Goal: Task Accomplishment & Management: Use online tool/utility

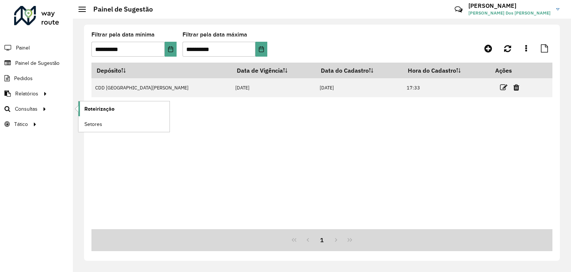
click at [95, 113] on link "Roteirização" at bounding box center [123, 108] width 91 height 15
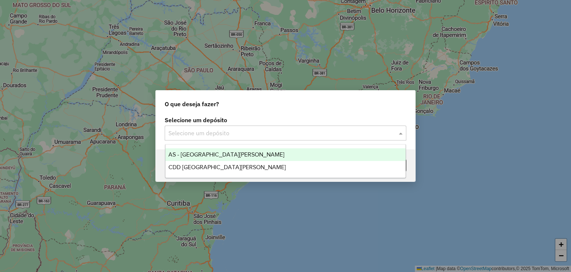
click at [222, 134] on input "text" at bounding box center [277, 133] width 219 height 9
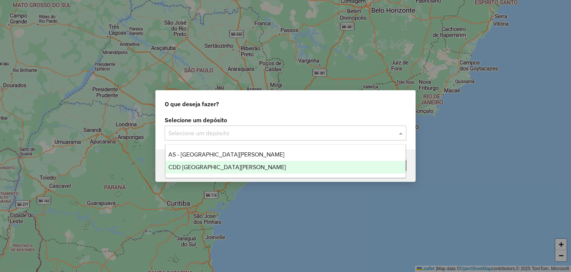
click at [218, 164] on div "CDD [GEOGRAPHIC_DATA][PERSON_NAME]" at bounding box center [286, 167] width 241 height 13
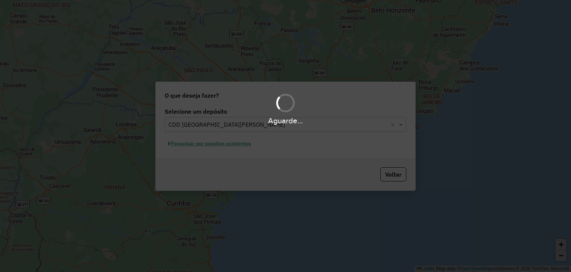
click at [213, 147] on div "Aguarde..." at bounding box center [285, 136] width 571 height 272
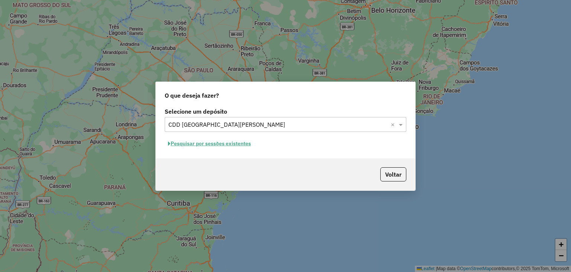
click at [177, 143] on button "Pesquisar por sessões existentes" at bounding box center [210, 144] width 90 height 12
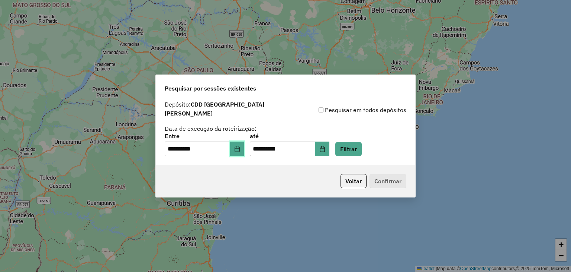
click at [240, 146] on icon "Choose Date" at bounding box center [237, 149] width 6 height 6
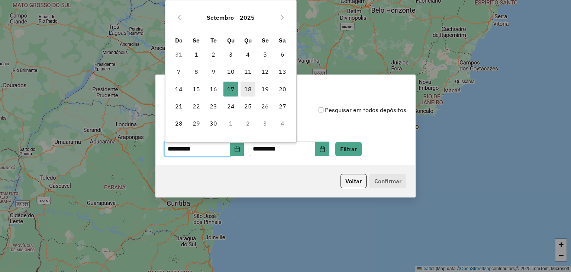
click at [249, 87] on span "18" at bounding box center [248, 88] width 15 height 15
type input "**********"
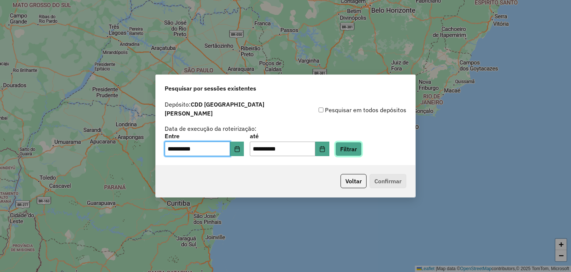
click at [360, 143] on button "Filtrar" at bounding box center [348, 149] width 26 height 14
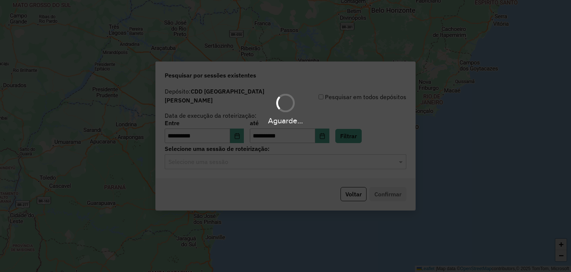
drag, startPoint x: 231, startPoint y: 158, endPoint x: 178, endPoint y: 172, distance: 55.3
click at [223, 161] on div "Aguarde..." at bounding box center [285, 136] width 571 height 272
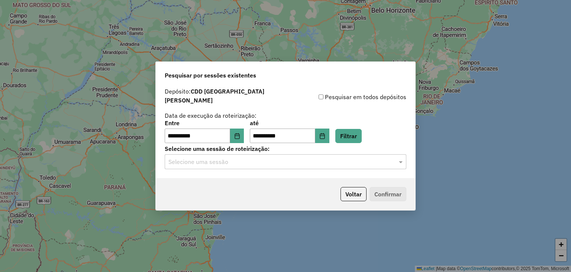
click at [198, 159] on input "text" at bounding box center [277, 161] width 219 height 9
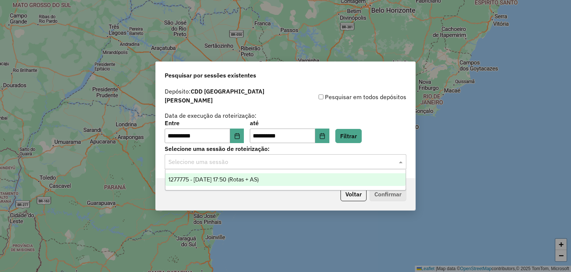
click at [218, 179] on span "1277775 - 18/09/2025 17:50 (Rotas + AS)" at bounding box center [213, 179] width 90 height 6
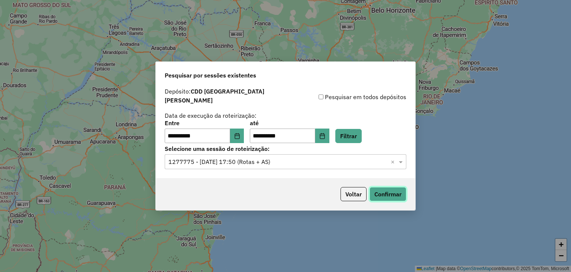
click at [387, 190] on button "Confirmar" at bounding box center [388, 194] width 37 height 14
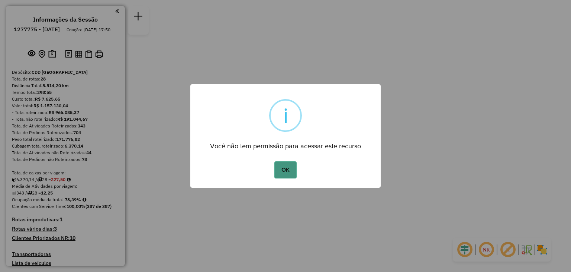
click at [288, 165] on button "OK" at bounding box center [285, 169] width 22 height 17
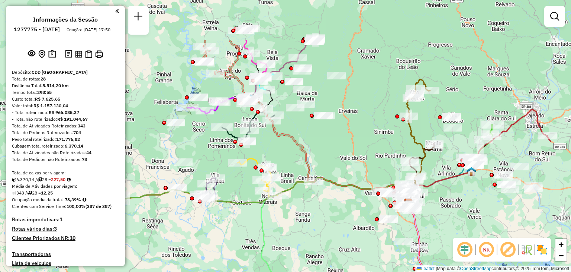
drag, startPoint x: 237, startPoint y: 100, endPoint x: 359, endPoint y: 167, distance: 139.6
click at [359, 167] on div "Janela de atendimento Grade de atendimento Capacidade Transportadoras Veículos …" at bounding box center [285, 136] width 571 height 272
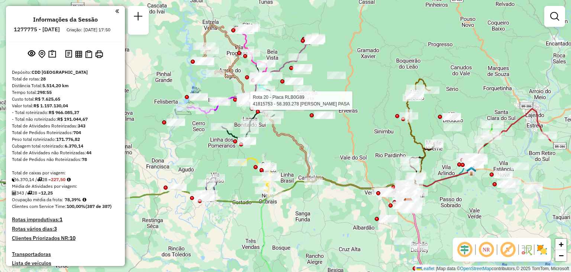
select select "**********"
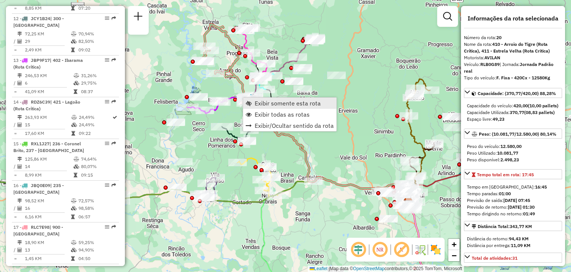
scroll to position [1088, 0]
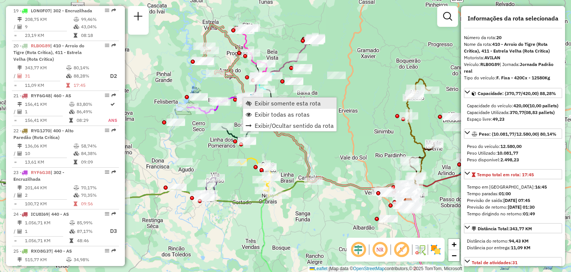
click at [253, 101] on link "Exibir somente esta rota" at bounding box center [289, 102] width 93 height 11
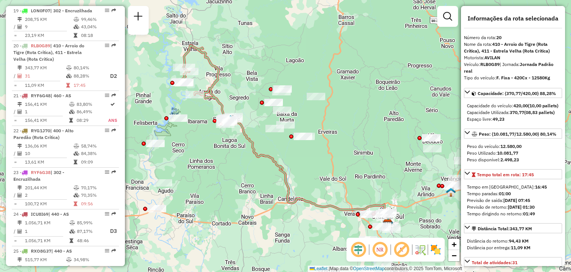
click at [328, 173] on div "Janela de atendimento Grade de atendimento Capacidade Transportadoras Veículos …" at bounding box center [285, 136] width 571 height 272
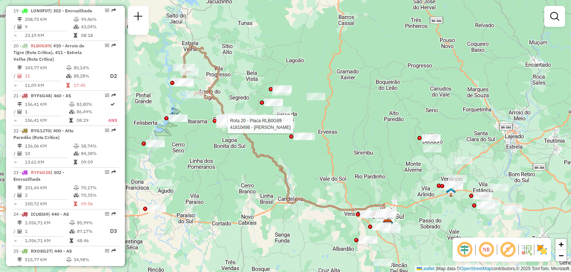
select select "**********"
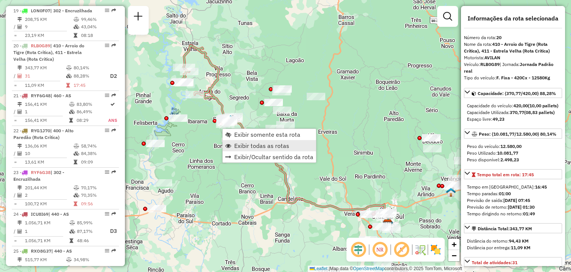
click at [239, 142] on span "Exibir todas as rotas" at bounding box center [261, 145] width 55 height 6
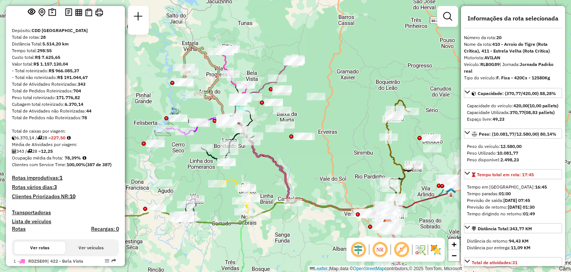
scroll to position [10, 0]
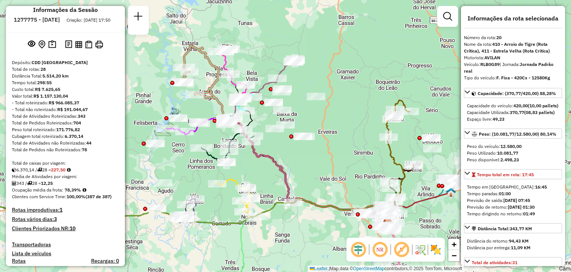
click at [94, 146] on div "Total de Atividades não Roteirizadas: 44" at bounding box center [65, 142] width 107 height 7
drag, startPoint x: 236, startPoint y: 173, endPoint x: 243, endPoint y: 166, distance: 10.0
click at [243, 166] on div "Janela de atendimento Grade de atendimento Capacidade Transportadoras Veículos …" at bounding box center [285, 136] width 571 height 272
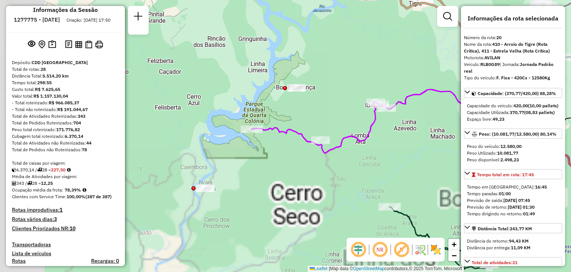
drag, startPoint x: 160, startPoint y: 134, endPoint x: 291, endPoint y: 135, distance: 130.9
click at [292, 135] on div "Janela de atendimento Grade de atendimento Capacidade Transportadoras Veículos …" at bounding box center [285, 136] width 571 height 272
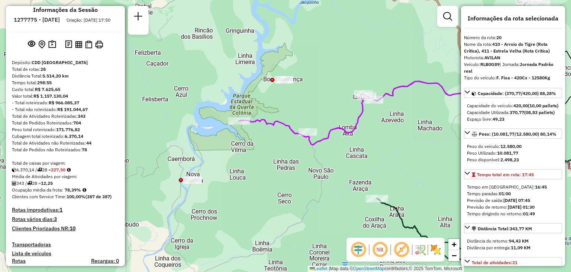
drag, startPoint x: 285, startPoint y: 188, endPoint x: 240, endPoint y: 164, distance: 50.4
click at [240, 164] on div "Janela de atendimento Grade de atendimento Capacidade Transportadoras Veículos …" at bounding box center [285, 136] width 571 height 272
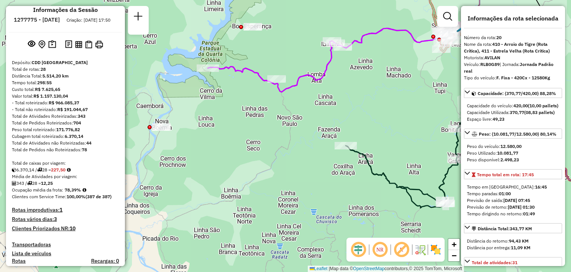
drag, startPoint x: 352, startPoint y: 151, endPoint x: 341, endPoint y: 102, distance: 51.0
click at [342, 102] on div "Janela de atendimento Grade de atendimento Capacidade Transportadoras Veículos …" at bounding box center [285, 136] width 571 height 272
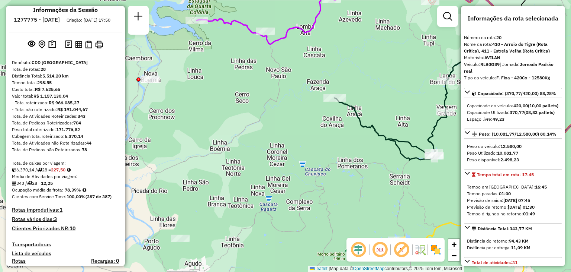
drag, startPoint x: 370, startPoint y: 148, endPoint x: 271, endPoint y: 135, distance: 100.2
click at [271, 135] on div "Janela de atendimento Grade de atendimento Capacidade Transportadoras Veículos …" at bounding box center [285, 136] width 571 height 272
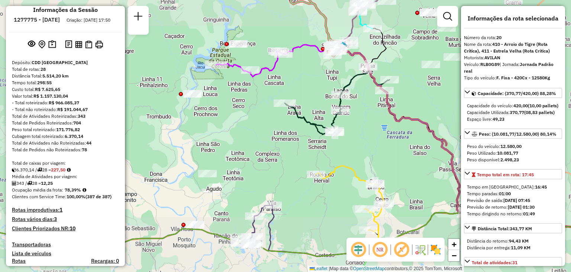
drag, startPoint x: 375, startPoint y: 127, endPoint x: 293, endPoint y: 141, distance: 82.6
click at [293, 141] on div "Janela de atendimento Grade de atendimento Capacidade Transportadoras Veículos …" at bounding box center [285, 136] width 571 height 272
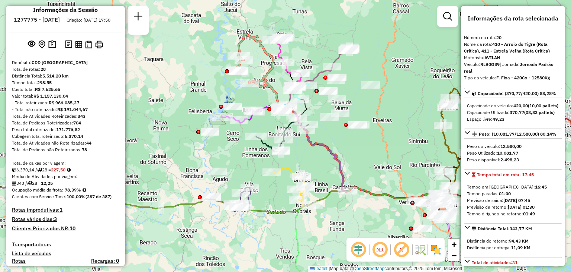
drag, startPoint x: 358, startPoint y: 169, endPoint x: 323, endPoint y: 126, distance: 55.5
click at [324, 128] on div "Rota 7 - Placa QJS6786 41808110 - FDOC MARIZETE Rota 7 - Placa QJS6786 41808110…" at bounding box center [285, 136] width 571 height 272
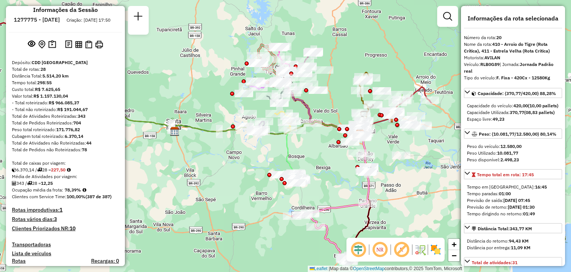
drag, startPoint x: 312, startPoint y: 163, endPoint x: 291, endPoint y: 127, distance: 41.7
click at [291, 127] on div "Janela de atendimento Grade de atendimento Capacidade Transportadoras Veículos …" at bounding box center [285, 136] width 571 height 272
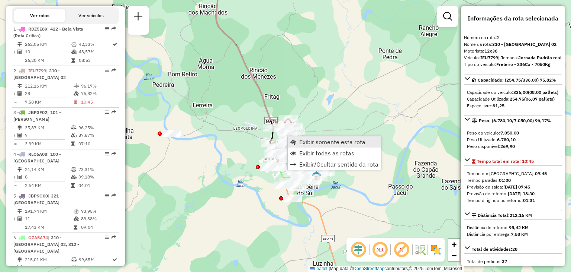
scroll to position [339, 0]
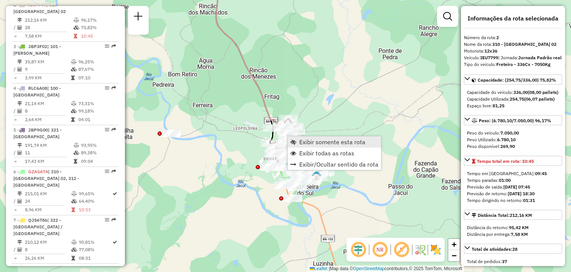
click at [295, 140] on span "Exibir somente esta rota" at bounding box center [293, 142] width 6 height 6
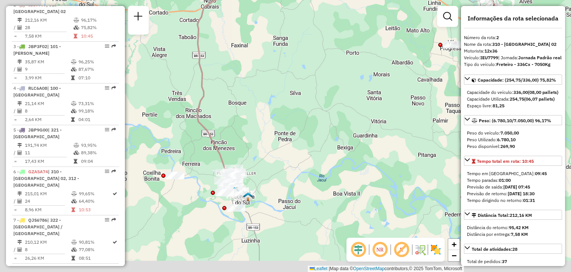
drag, startPoint x: 288, startPoint y: 142, endPoint x: 312, endPoint y: 116, distance: 34.5
click at [312, 116] on div "Janela de atendimento Grade de atendimento Capacidade Transportadoras Veículos …" at bounding box center [285, 136] width 571 height 272
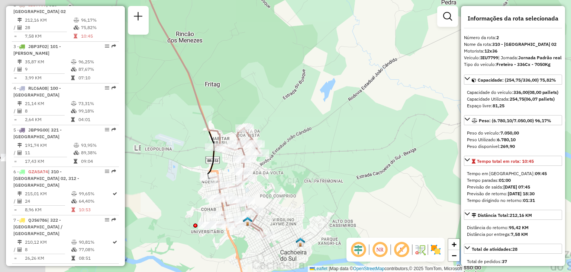
drag, startPoint x: 254, startPoint y: 194, endPoint x: 293, endPoint y: 158, distance: 52.9
click at [312, 135] on div "Janela de atendimento Grade de atendimento Capacidade Transportadoras Veículos …" at bounding box center [285, 136] width 571 height 272
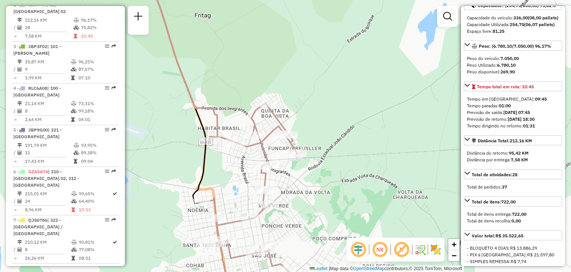
scroll to position [112, 0]
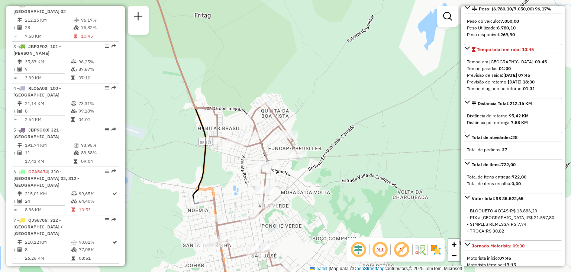
click at [356, 119] on div "Janela de atendimento Grade de atendimento Capacidade Transportadoras Veículos …" at bounding box center [285, 136] width 571 height 272
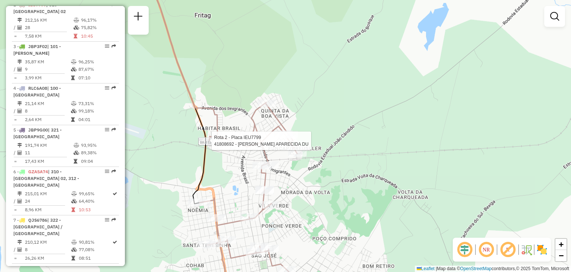
select select "**********"
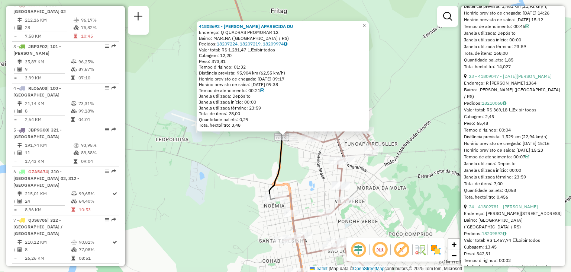
scroll to position [3162, 0]
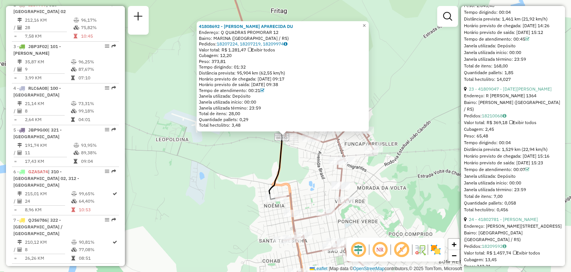
click at [395, 113] on div "41808692 - EVELINE APARECIDA DU Endereço: Q QUADRAS PROMORAR 12 Bairro: MARINA …" at bounding box center [285, 136] width 571 height 272
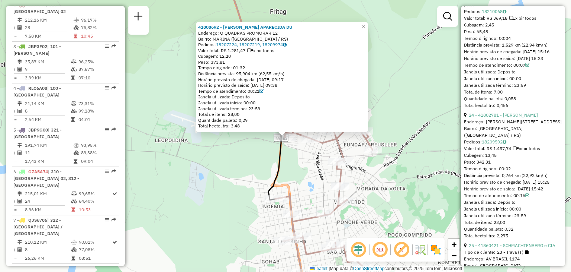
scroll to position [3273, 0]
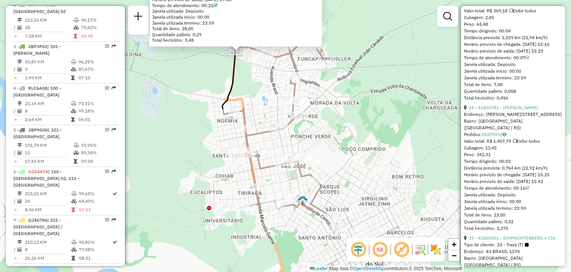
drag, startPoint x: 379, startPoint y: 195, endPoint x: 333, endPoint y: 110, distance: 97.2
click at [333, 110] on div "41808692 - EVELINE APARECIDA DU Endereço: Q QUADRAS PROMORAR 12 Bairro: MARINA …" at bounding box center [285, 136] width 571 height 272
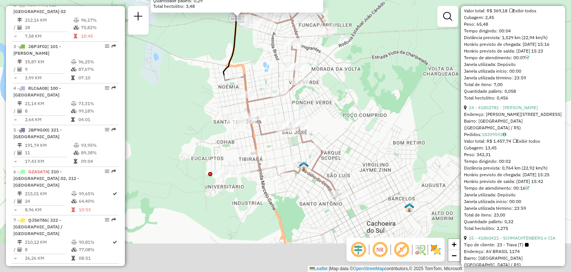
click at [348, 161] on div "41808692 - EVELINE APARECIDA DU Endereço: Q QUADRAS PROMORAR 12 Bairro: MARINA …" at bounding box center [285, 136] width 571 height 272
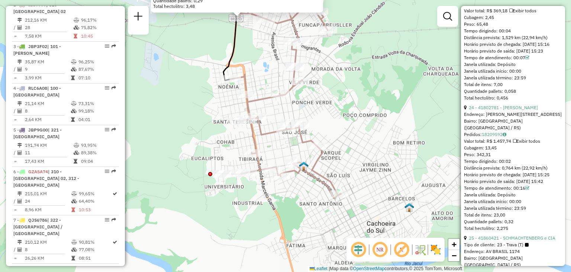
click at [312, 208] on div "41808692 - EVELINE APARECIDA DU Endereço: Q QUADRAS PROMORAR 12 Bairro: MARINA …" at bounding box center [285, 136] width 571 height 272
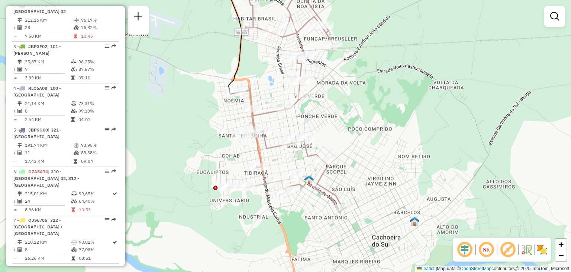
drag, startPoint x: 321, startPoint y: 104, endPoint x: 324, endPoint y: 115, distance: 11.1
click at [324, 115] on div "Janela de atendimento Grade de atendimento Capacidade Transportadoras Veículos …" at bounding box center [285, 136] width 571 height 272
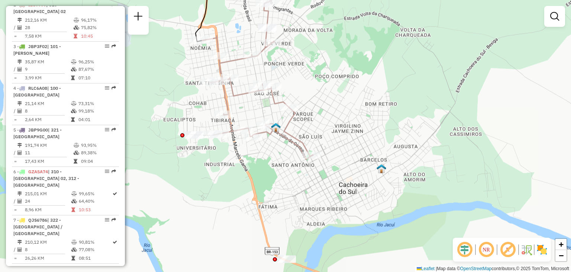
drag, startPoint x: 352, startPoint y: 101, endPoint x: 346, endPoint y: 91, distance: 12.2
click at [346, 90] on div "Janela de atendimento Grade de atendimento Capacidade Transportadoras Veículos …" at bounding box center [285, 136] width 571 height 272
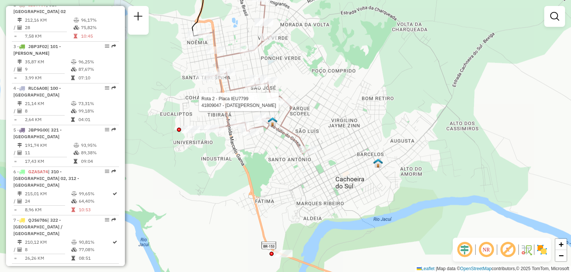
select select "**********"
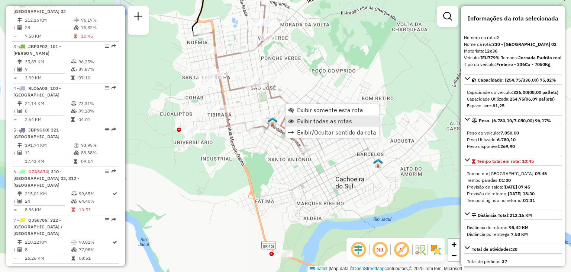
click at [301, 123] on span "Exibir todas as rotas" at bounding box center [324, 121] width 55 height 6
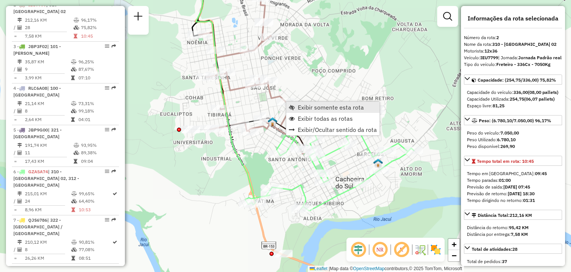
click at [303, 107] on span "Exibir somente esta rota" at bounding box center [331, 107] width 66 height 6
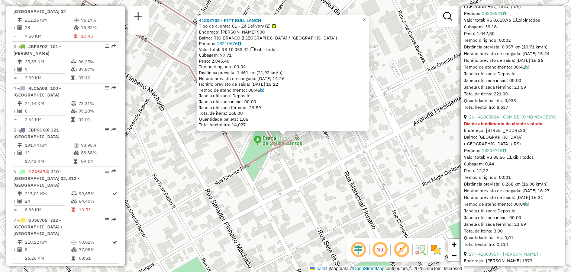
scroll to position [3527, 0]
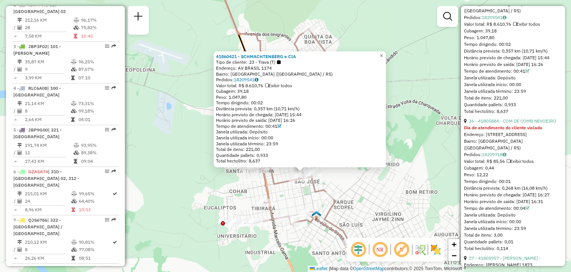
drag, startPoint x: 321, startPoint y: 231, endPoint x: 314, endPoint y: 202, distance: 29.9
click at [314, 203] on div "41860421 - SCHMACHTENBERG e CIA Tipo de cliente: 23 - Trava (T) Endereço: AV BR…" at bounding box center [285, 136] width 571 height 272
click at [320, 215] on icon at bounding box center [298, 137] width 111 height 219
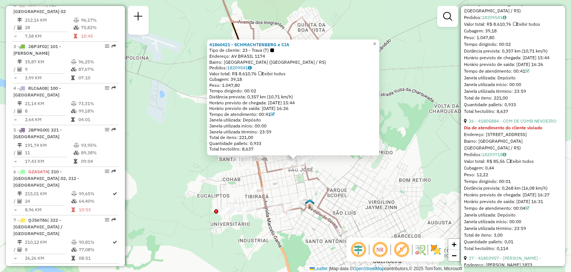
click at [280, 175] on div "41860421 - SCHMACHTENBERG e CIA Tipo de cliente: 23 - Trava (T) Endereço: AV BR…" at bounding box center [285, 136] width 571 height 272
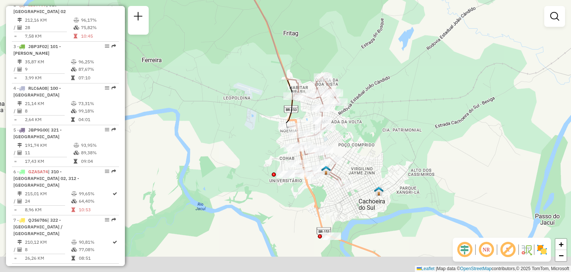
drag, startPoint x: 367, startPoint y: 195, endPoint x: 360, endPoint y: 172, distance: 23.5
click at [360, 173] on div "Janela de atendimento Grade de atendimento Capacidade Transportadoras Veículos …" at bounding box center [285, 136] width 571 height 272
